Goal: Find specific page/section: Find specific page/section

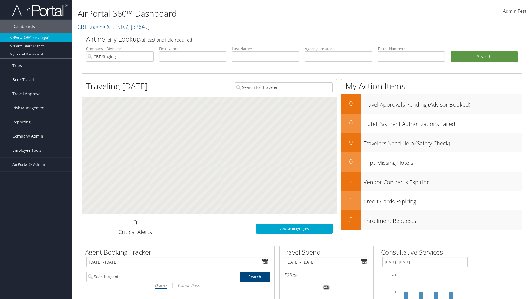
click at [36, 136] on span "Company Admin" at bounding box center [27, 136] width 31 height 14
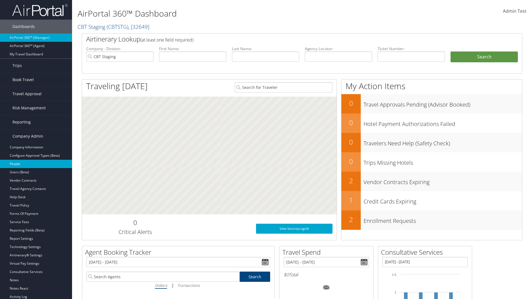
click at [36, 164] on link "People" at bounding box center [36, 164] width 72 height 8
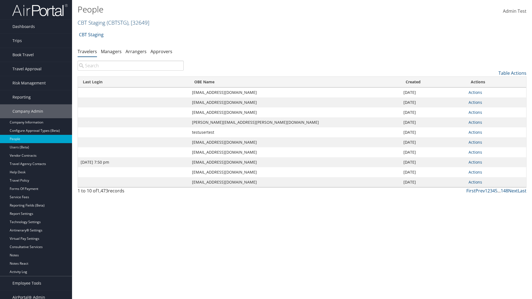
click at [91, 22] on link "CBT Staging ( CBTSTG ) , [ 32649 ]" at bounding box center [114, 22] width 72 height 7
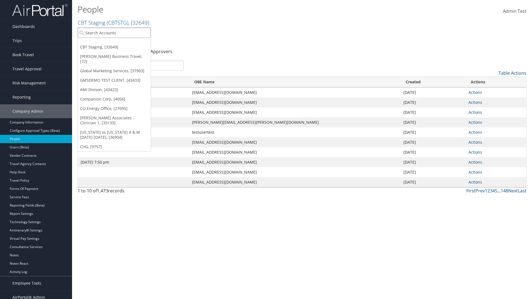
click at [114, 33] on input "search" at bounding box center [114, 33] width 73 height 10
type input "CBTSTG"
click at [114, 43] on div "CBT Staging (CBTSTG), [32649]" at bounding box center [114, 42] width 79 height 5
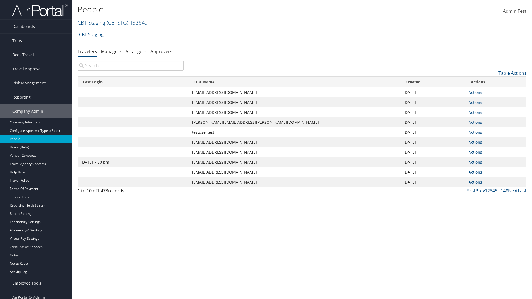
click at [130, 66] on input "search" at bounding box center [131, 66] width 106 height 10
type input "[DATE] 7:50 pm"
